Goal: Task Accomplishment & Management: Manage account settings

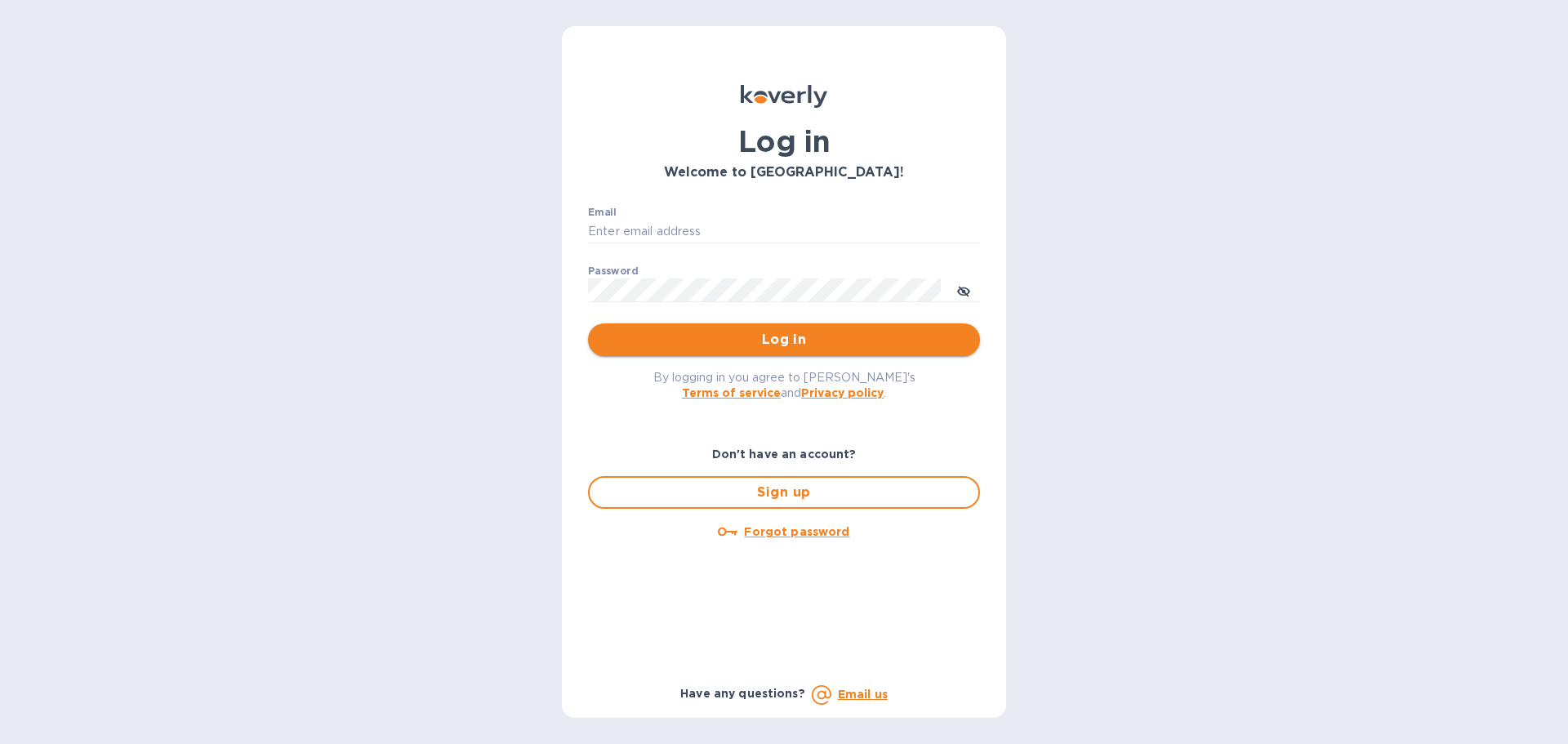
type input "[PERSON_NAME][EMAIL_ADDRESS][PERSON_NAME][DOMAIN_NAME]"
click at [738, 337] on span "Log in" at bounding box center [784, 340] width 366 height 20
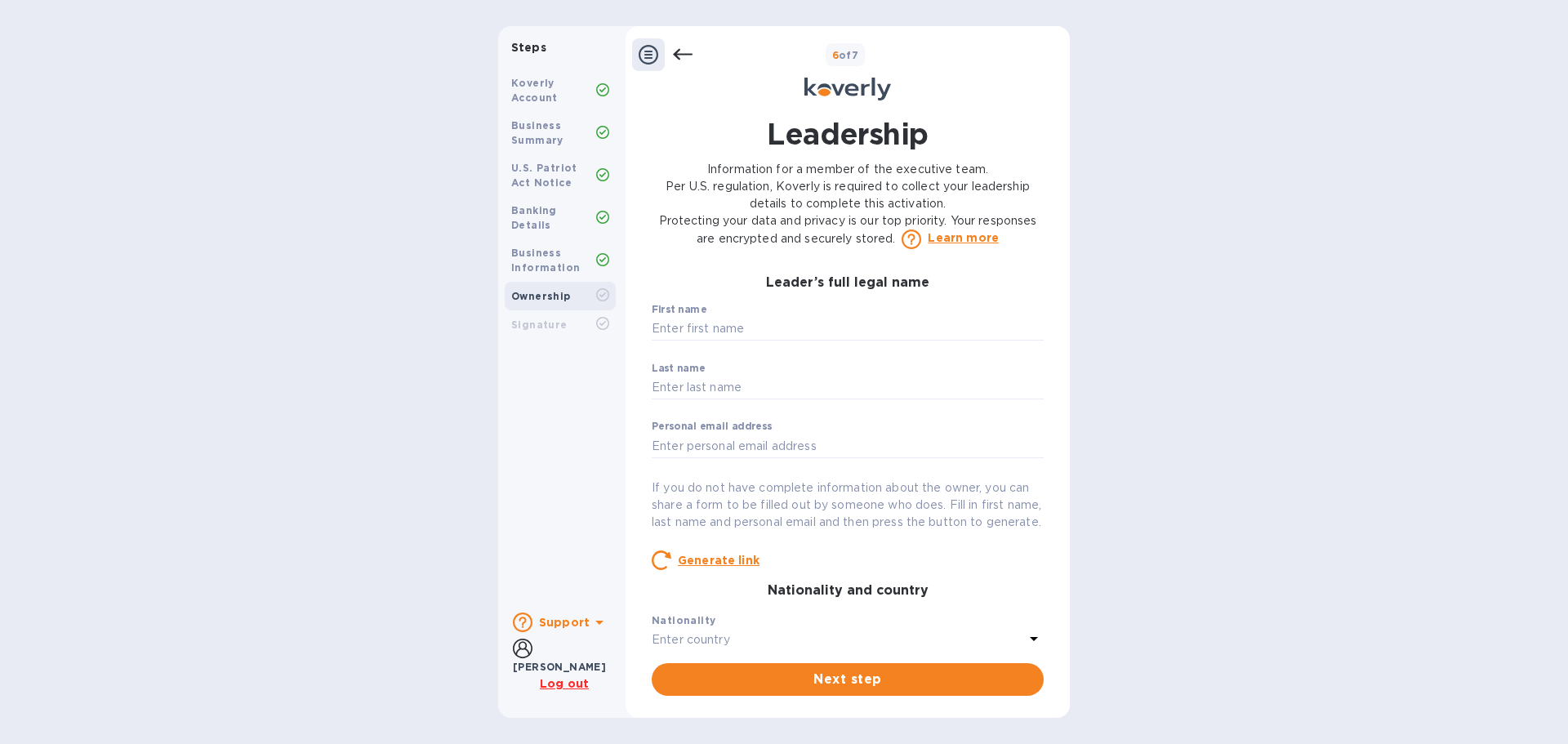
click at [668, 63] on div at bounding box center [662, 55] width 61 height 33
click at [679, 46] on icon at bounding box center [683, 55] width 20 height 20
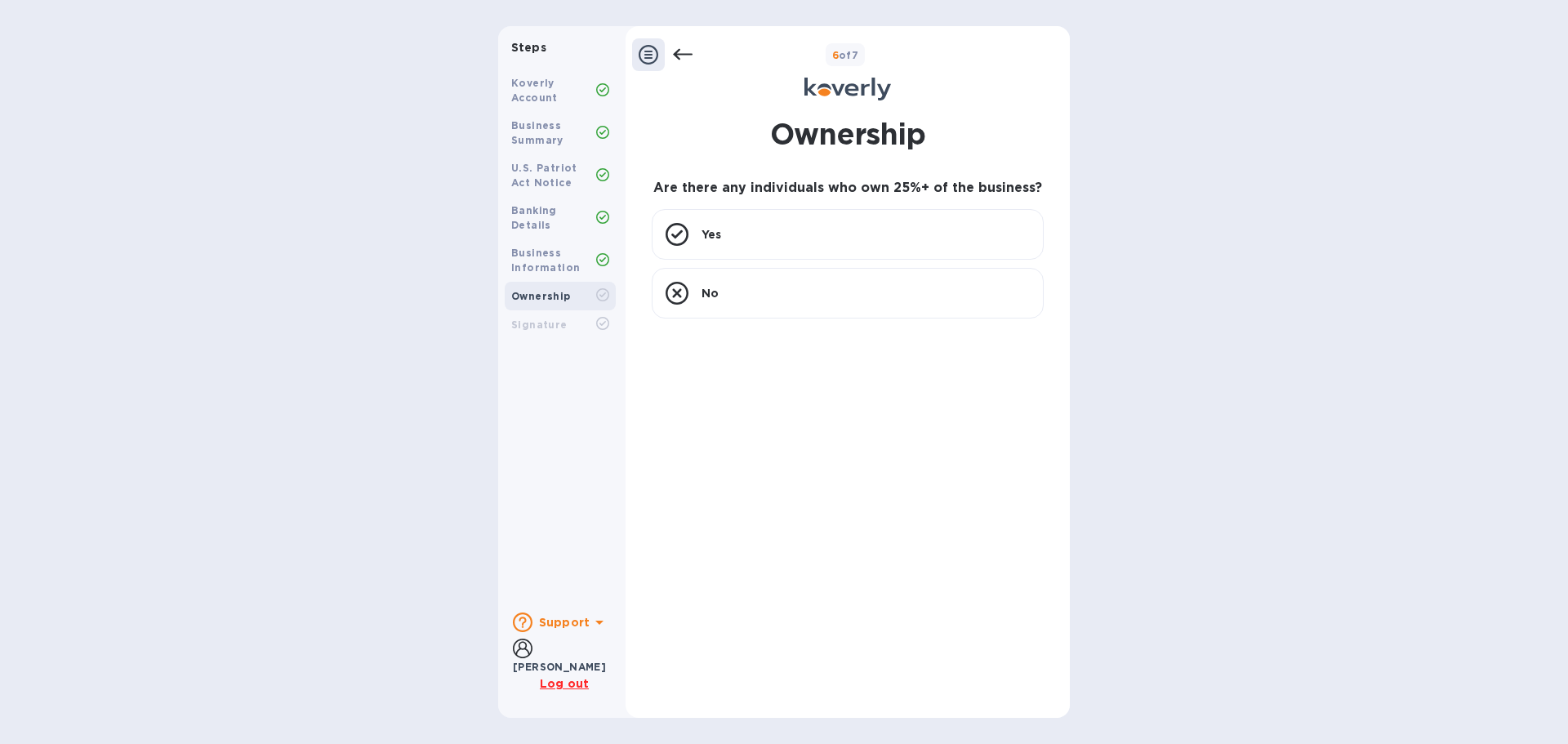
click at [679, 51] on icon at bounding box center [683, 55] width 20 height 11
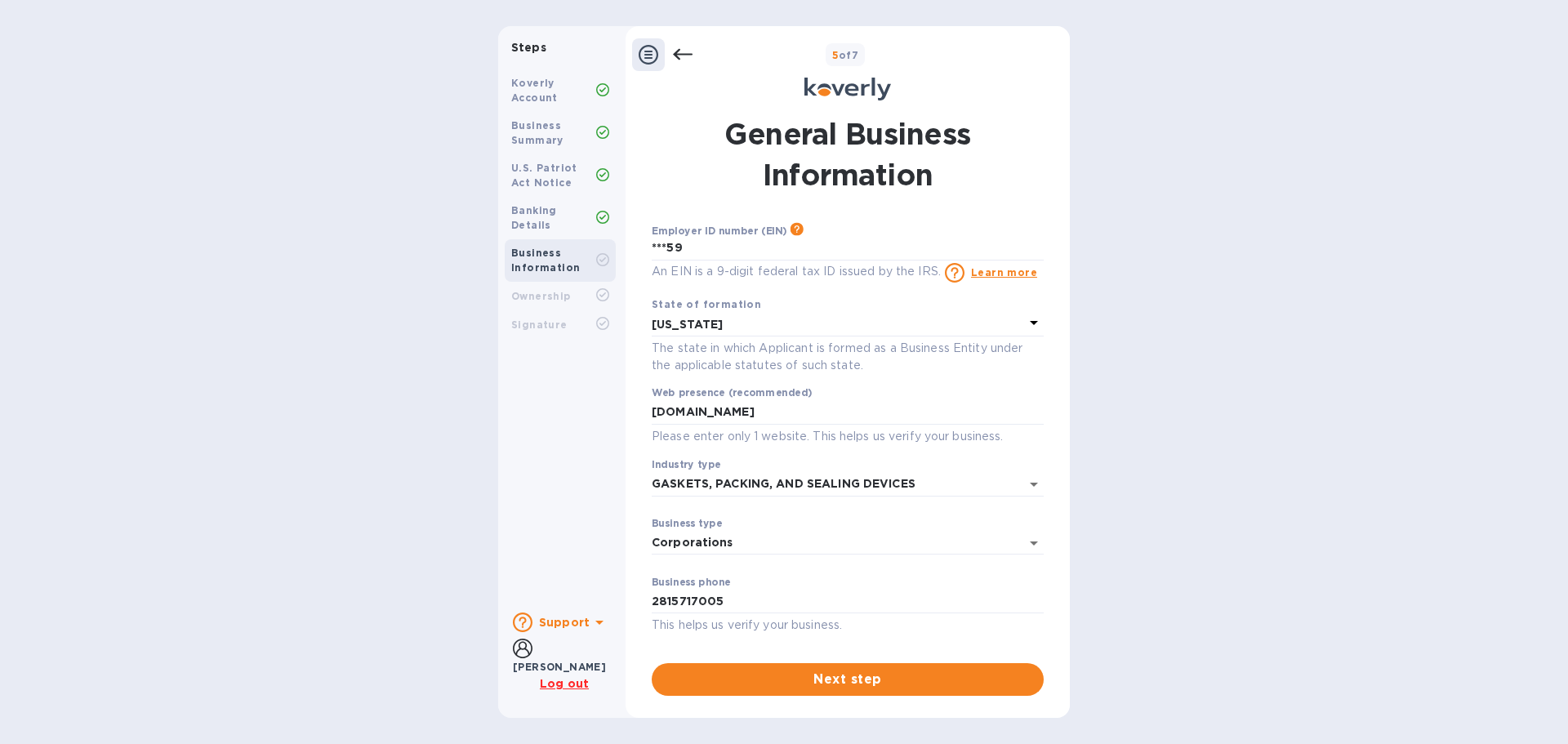
click at [679, 51] on icon at bounding box center [683, 55] width 20 height 11
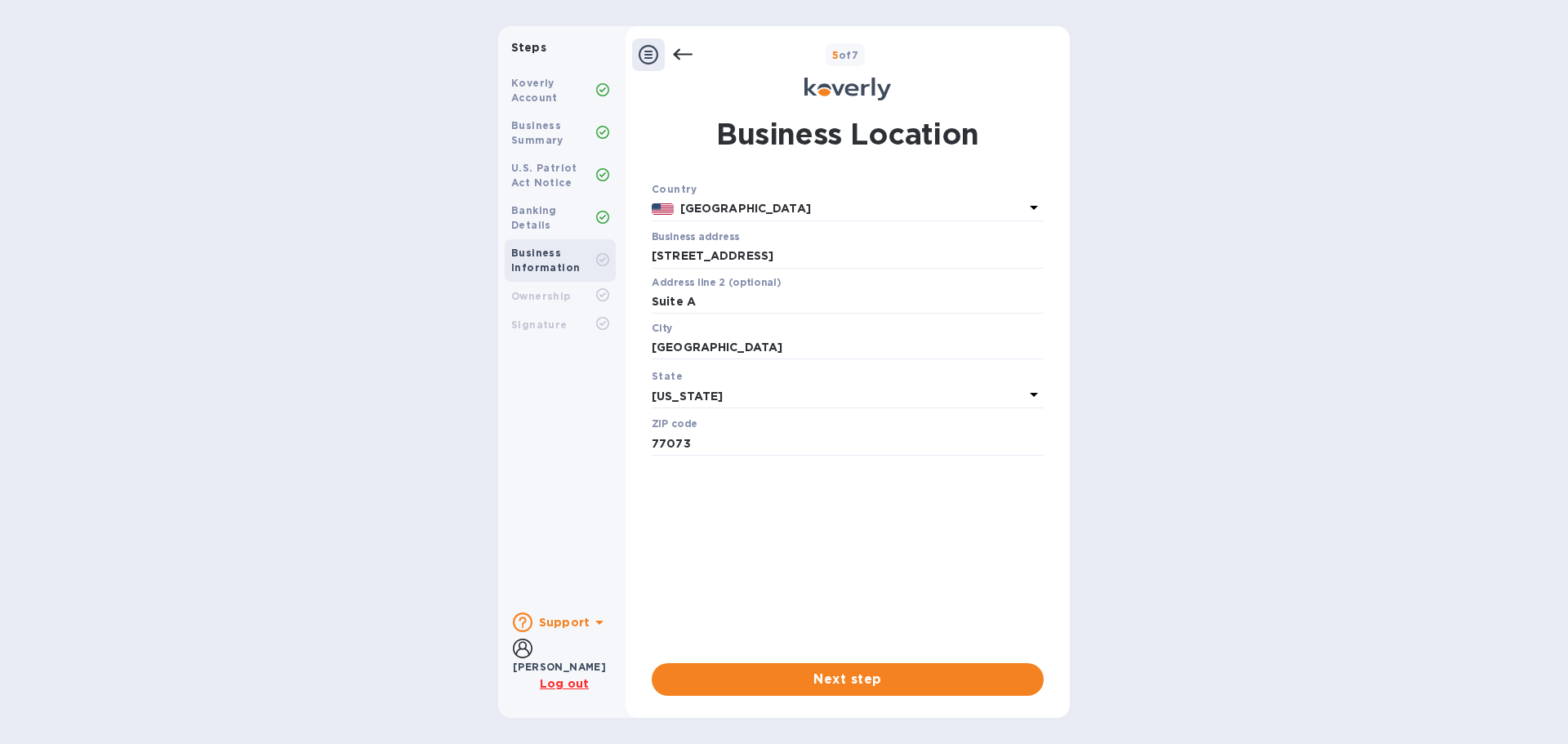
click at [560, 682] on u "Log out" at bounding box center [565, 683] width 49 height 13
